Goal: Task Accomplishment & Management: Manage account settings

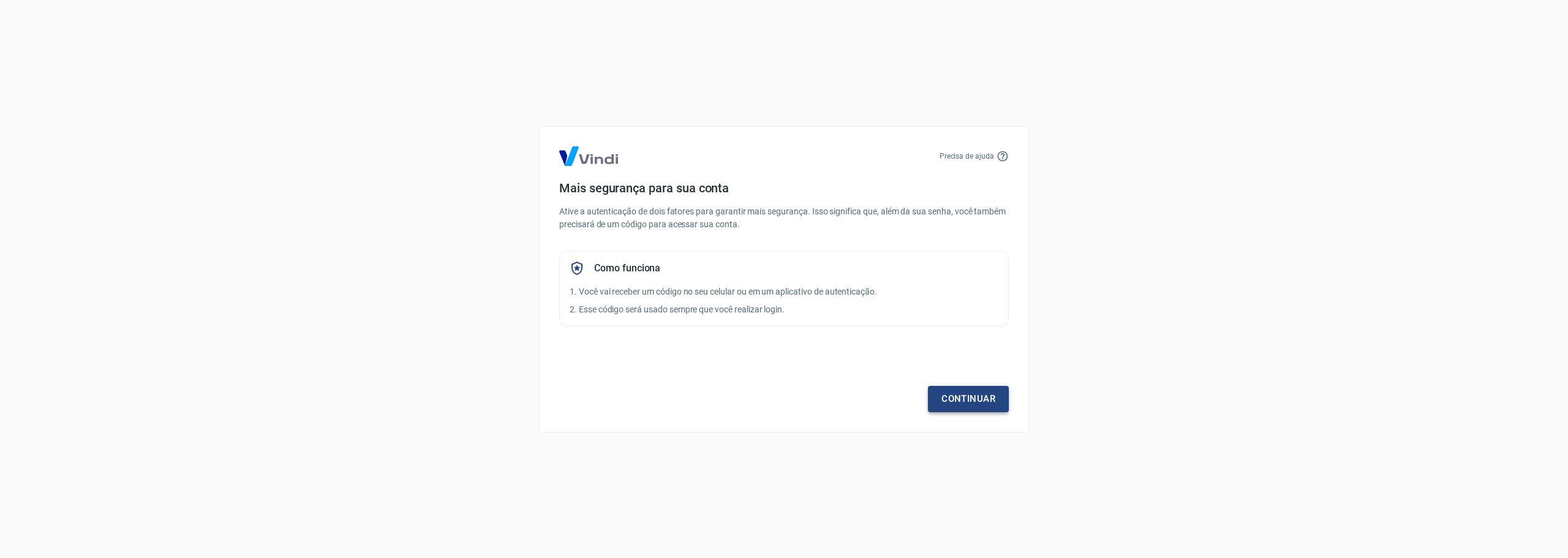
click at [990, 402] on link "Continuar" at bounding box center [968, 399] width 81 height 26
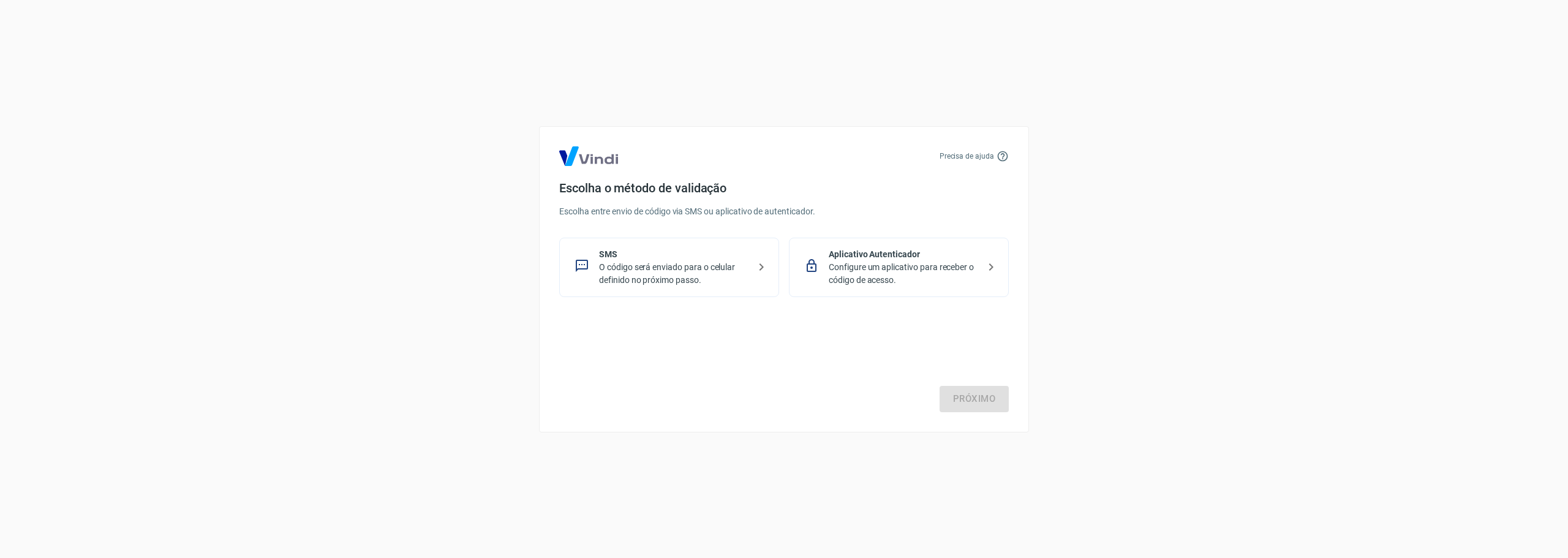
click at [902, 274] on p "Configure um aplicativo para receber o código de acesso." at bounding box center [904, 274] width 150 height 26
click at [976, 402] on link "Próximo" at bounding box center [974, 399] width 69 height 26
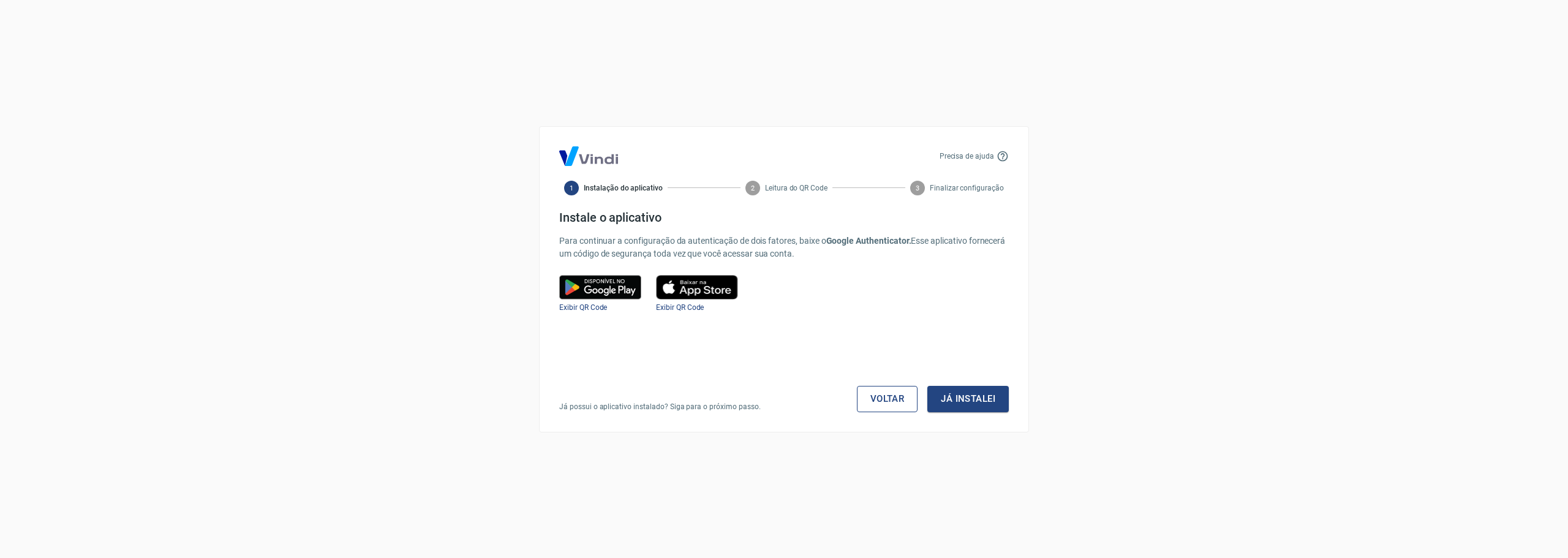
click at [880, 400] on link "Voltar" at bounding box center [887, 399] width 61 height 26
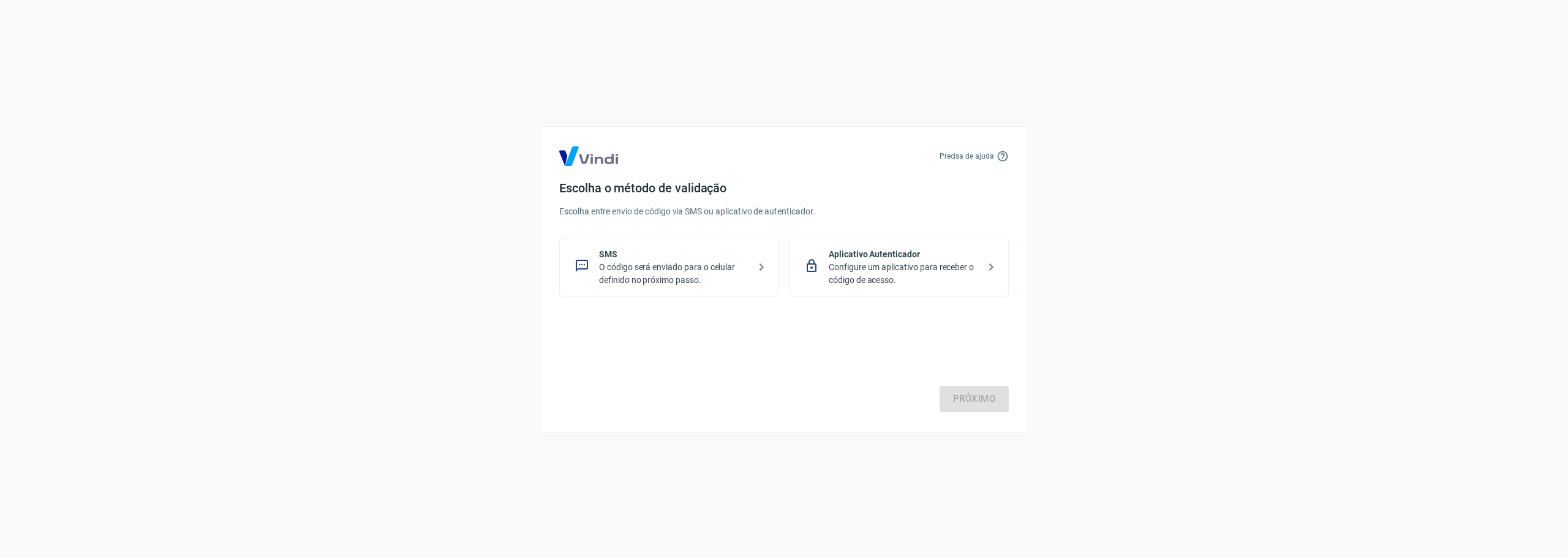
click at [708, 263] on p "O código será enviado para o celular definido no próximo passo." at bounding box center [674, 274] width 150 height 26
click at [947, 399] on link "Próximo" at bounding box center [974, 399] width 69 height 26
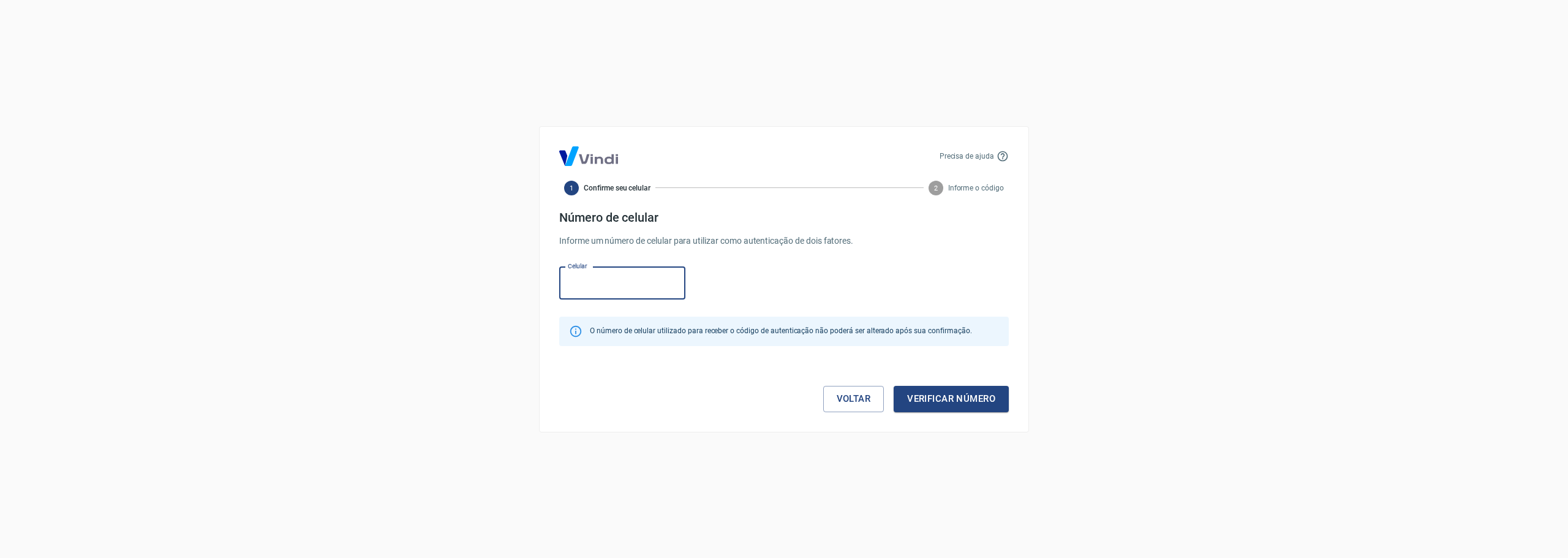
click at [631, 284] on input "Celular" at bounding box center [622, 283] width 126 height 32
type input "[PHONE_NUMBER]"
click at [972, 402] on button "Verificar número" at bounding box center [951, 399] width 115 height 26
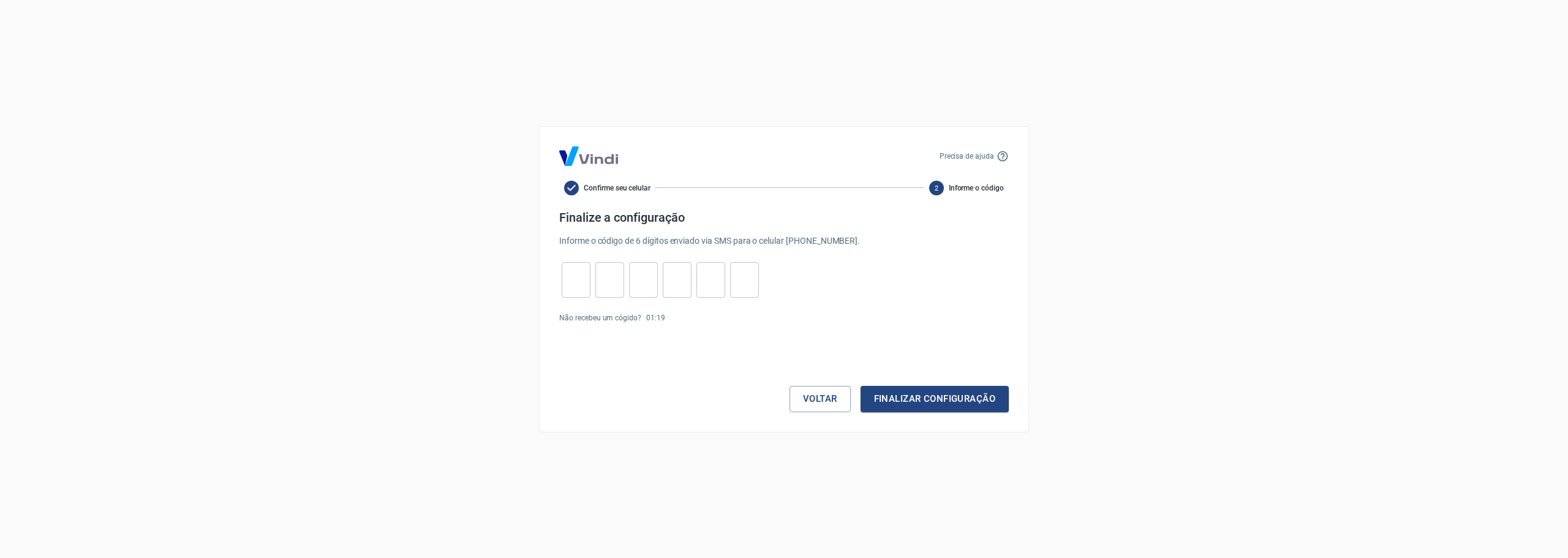
click at [589, 281] on input "tel" at bounding box center [576, 279] width 29 height 27
type input "8"
type input "3"
type input "4"
type input "9"
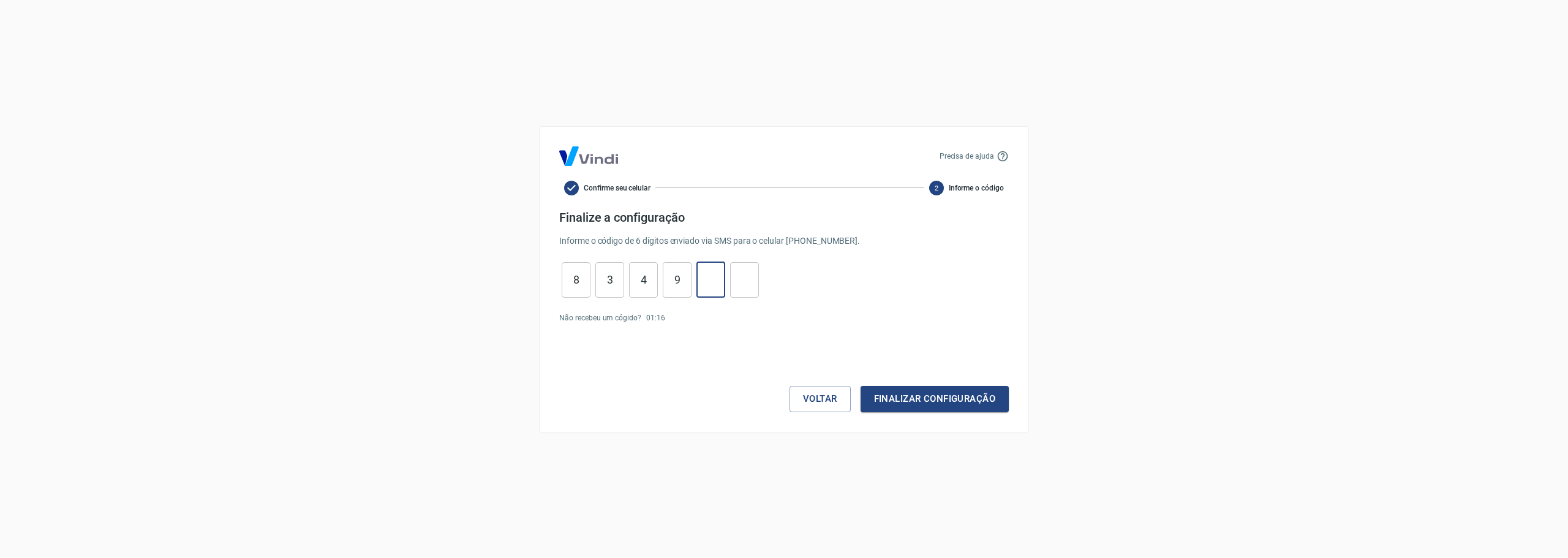
type input "8"
type input "9"
click at [916, 410] on button "Finalizar configuração" at bounding box center [934, 399] width 148 height 26
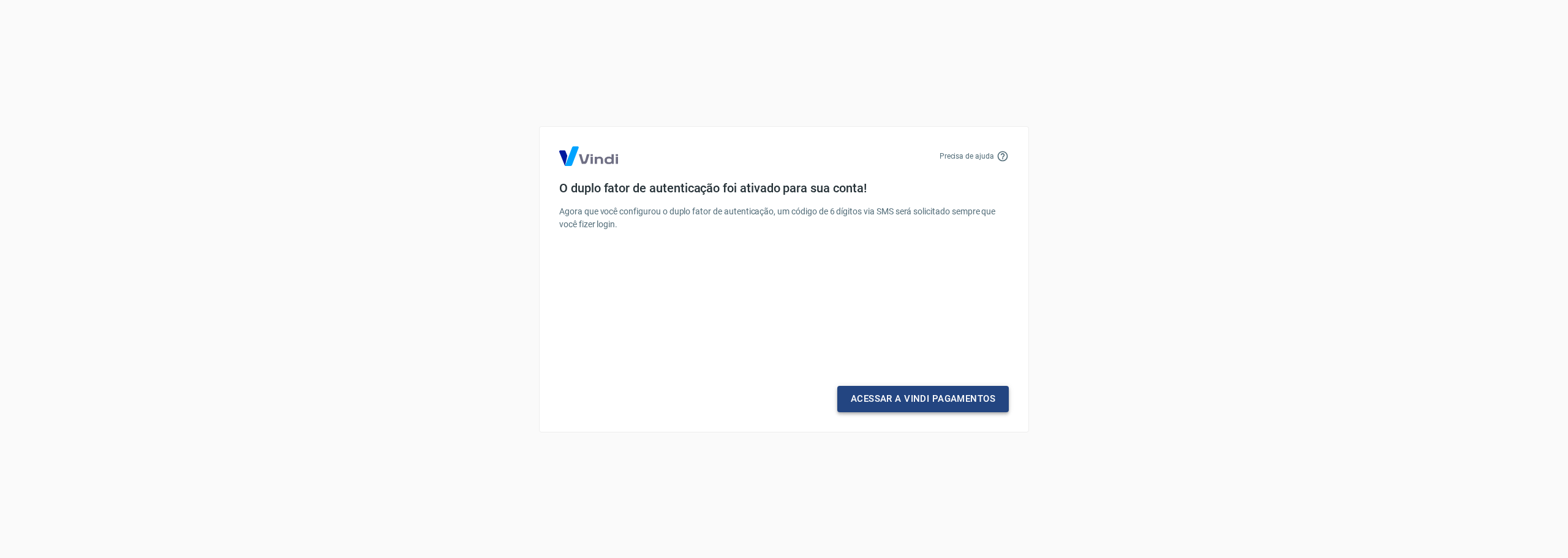
click at [928, 402] on link "Acessar a Vindi Pagamentos" at bounding box center [923, 399] width 171 height 26
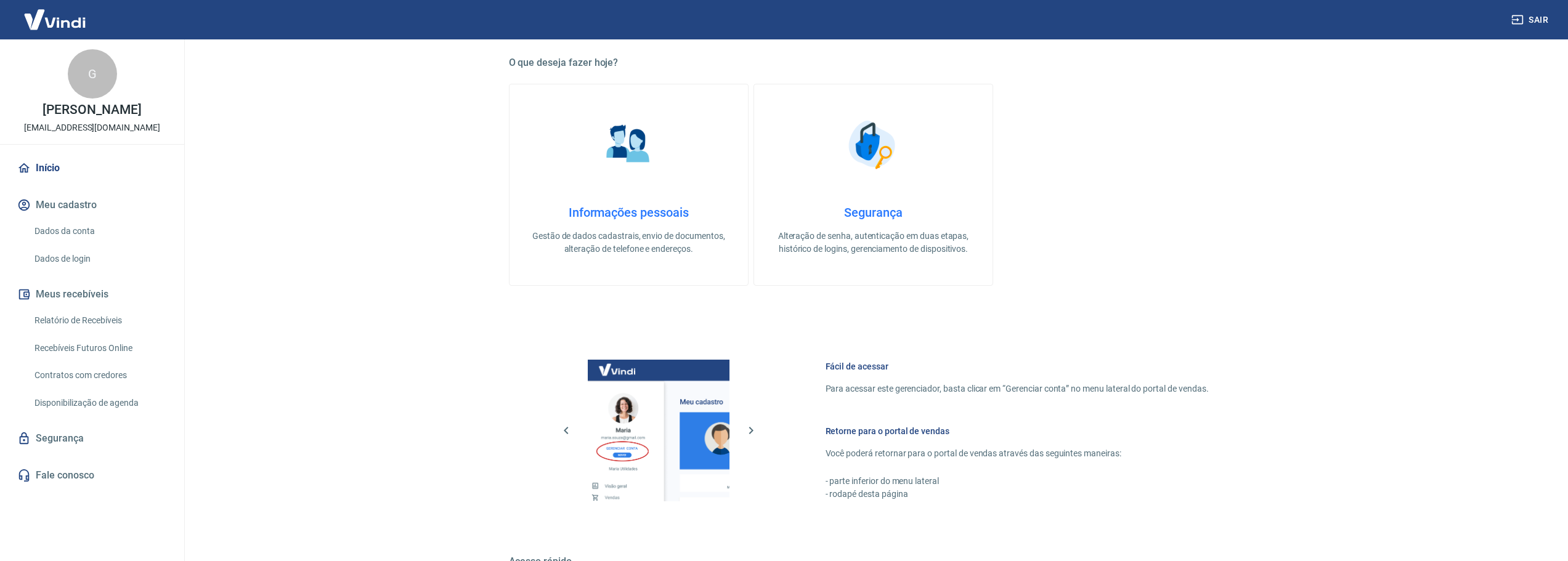
scroll to position [342, 0]
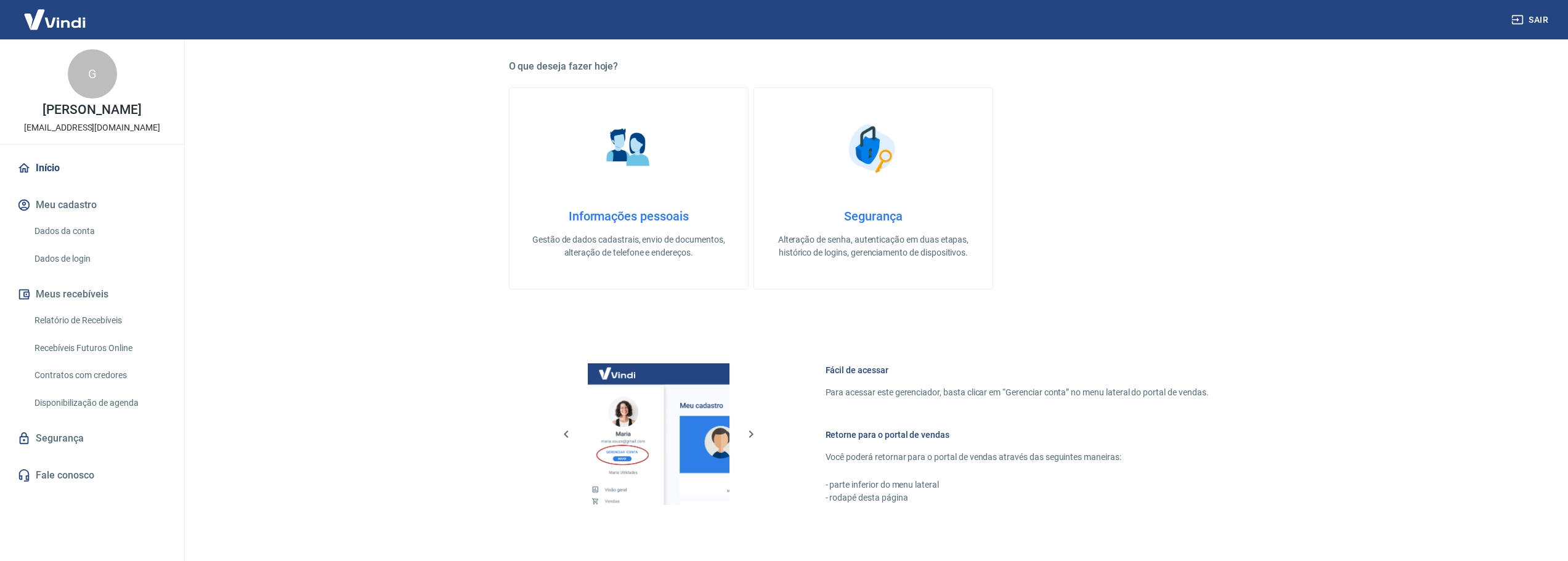
click at [62, 23] on img at bounding box center [55, 20] width 80 height 38
click at [39, 180] on link "Início" at bounding box center [92, 168] width 155 height 27
click at [49, 20] on img at bounding box center [55, 20] width 80 height 38
